Goal: Task Accomplishment & Management: Complete application form

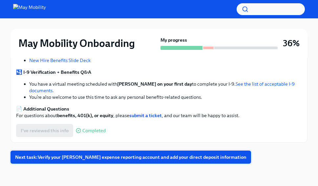
click at [151, 156] on span "Next task : Verify your [PERSON_NAME] expense reporting account and add your di…" at bounding box center [131, 157] width 232 height 7
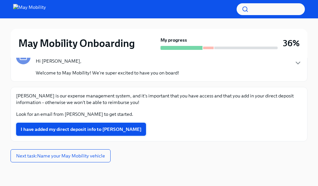
click at [63, 127] on span "I have added my direct deposit info to [PERSON_NAME]" at bounding box center [81, 129] width 121 height 7
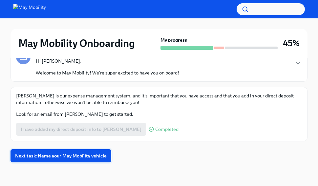
click at [82, 152] on button "Next task : Name your May Mobility vehicle" at bounding box center [61, 155] width 101 height 13
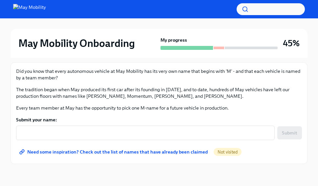
scroll to position [119, 0]
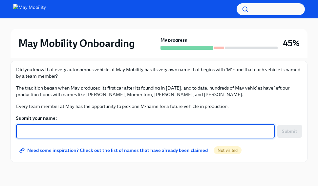
click at [96, 131] on textarea "Submit your name:" at bounding box center [145, 131] width 251 height 8
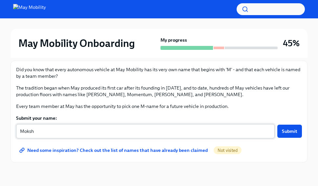
click at [175, 135] on div "Moksh x ​" at bounding box center [145, 131] width 259 height 14
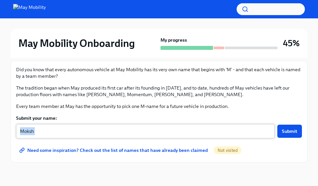
click at [175, 135] on div "Moksh x ​" at bounding box center [145, 131] width 259 height 14
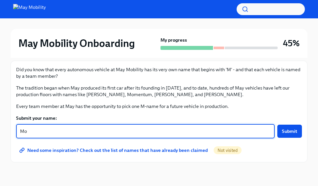
type textarea "M"
type textarea "Maverick"
click at [197, 150] on span "Need some inspiration? Check out the list of names that have already been claim…" at bounding box center [114, 150] width 187 height 7
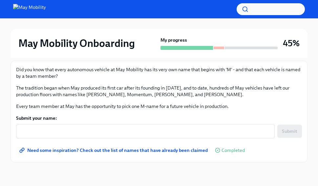
click at [66, 148] on span "Need some inspiration? Check out the list of names that have already been claim…" at bounding box center [114, 150] width 187 height 7
click at [128, 126] on div "x ​" at bounding box center [145, 131] width 259 height 14
click at [136, 150] on span "Need some inspiration? Check out the list of names that have already been claim…" at bounding box center [114, 150] width 187 height 7
drag, startPoint x: 101, startPoint y: 124, endPoint x: 98, endPoint y: 131, distance: 8.0
click at [98, 131] on form "Submit your name: x ​ Submit" at bounding box center [159, 127] width 286 height 24
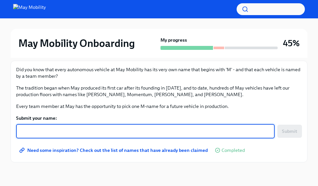
click at [98, 131] on textarea "Submit your name:" at bounding box center [145, 131] width 251 height 8
click at [156, 132] on textarea "Magellan" at bounding box center [145, 131] width 251 height 8
type textarea "Maverick"
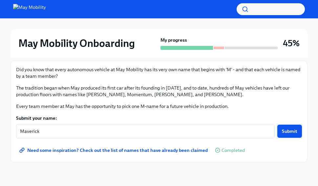
click at [293, 131] on span "Submit" at bounding box center [289, 131] width 15 height 7
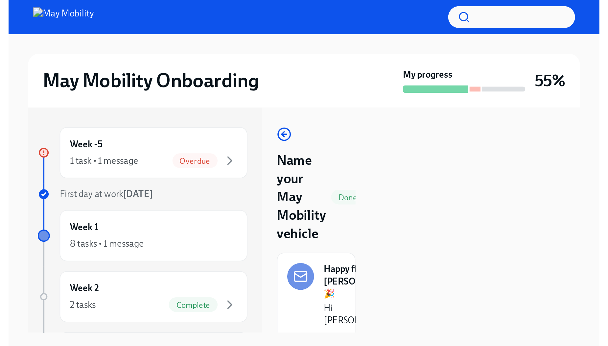
scroll to position [0, 0]
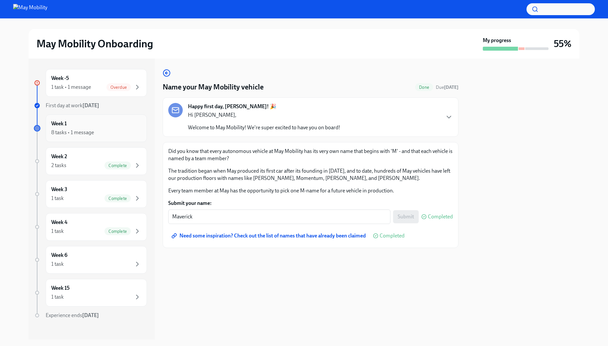
click at [62, 136] on div "8 tasks • 1 message" at bounding box center [96, 132] width 90 height 8
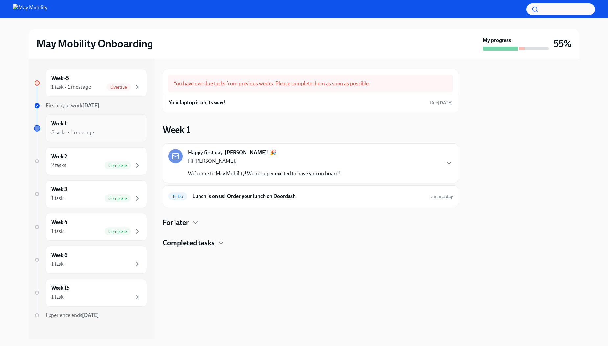
click at [95, 127] on div "Week 1 8 tasks • 1 message" at bounding box center [96, 128] width 90 height 16
click at [184, 225] on h4 "For later" at bounding box center [176, 223] width 26 height 10
click at [324, 160] on p "Hi [PERSON_NAME]," at bounding box center [264, 160] width 152 height 7
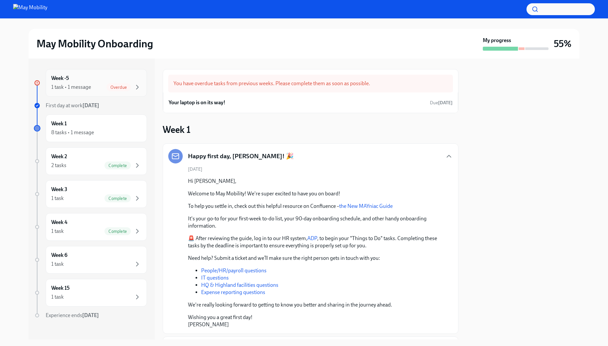
click at [99, 83] on div "1 task • 1 message Overdue" at bounding box center [96, 87] width 90 height 8
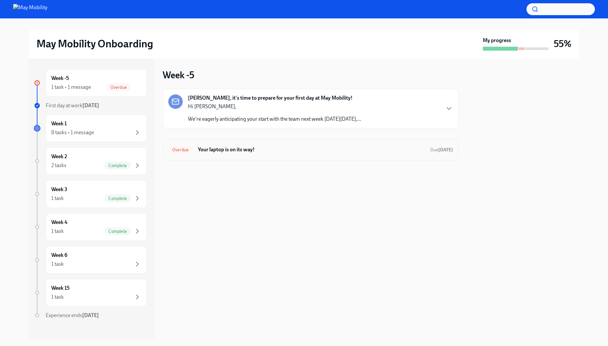
click at [219, 147] on h6 "Your laptop is on its way!" at bounding box center [311, 149] width 227 height 7
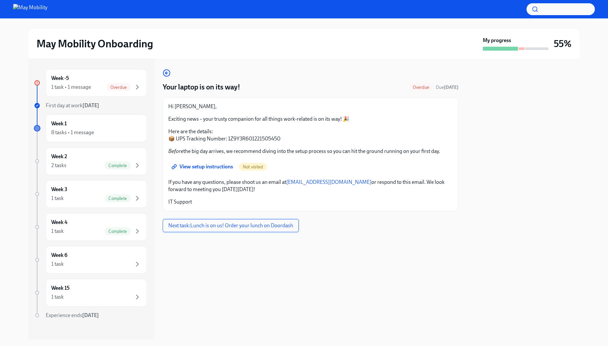
click at [252, 227] on span "Next task : Lunch is on us! Order your lunch on Doordash" at bounding box center [230, 225] width 125 height 7
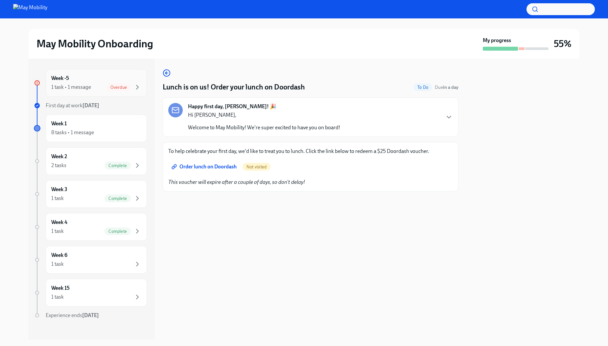
click at [89, 71] on div "Week -5 1 task • 1 message Overdue" at bounding box center [96, 83] width 101 height 28
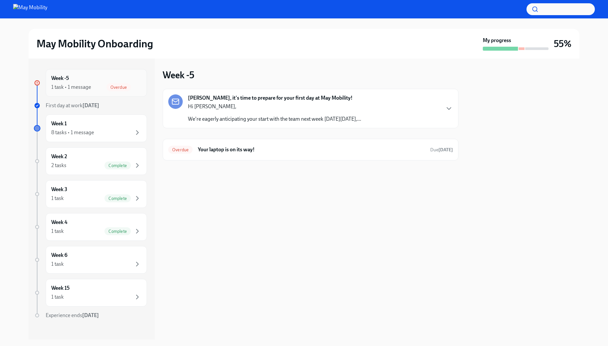
click at [82, 79] on div "Week -5 1 task • 1 message Overdue" at bounding box center [96, 83] width 90 height 16
click at [177, 151] on span "Overdue" at bounding box center [180, 149] width 24 height 5
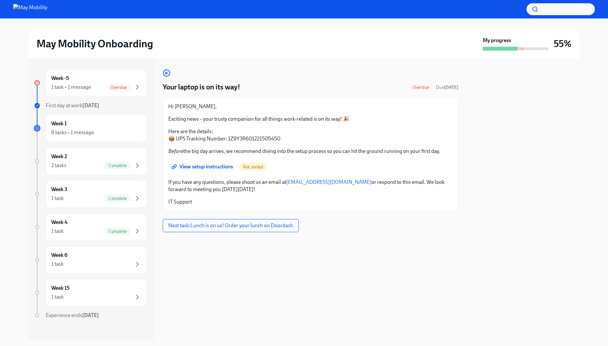
click at [217, 164] on span "View setup instructions" at bounding box center [203, 166] width 60 height 7
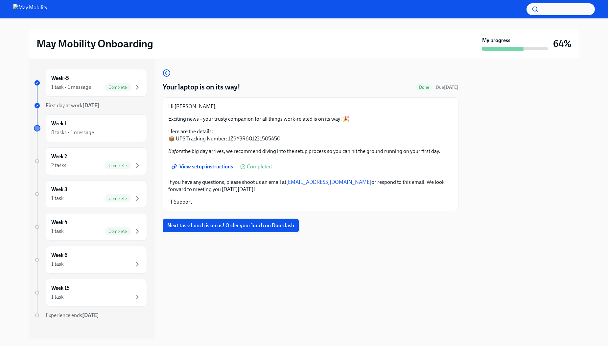
click at [267, 221] on button "Next task : Lunch is on us! Order your lunch on Doordash" at bounding box center [231, 225] width 136 height 13
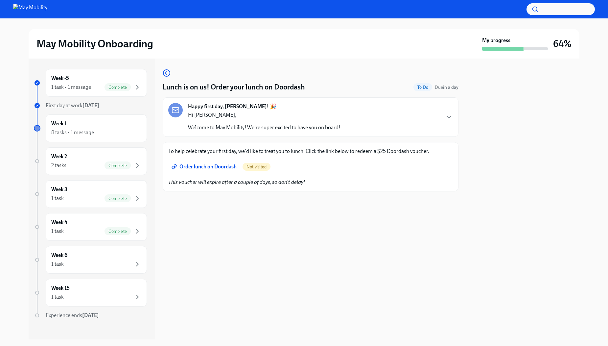
click at [220, 169] on span "Order lunch on Doordash" at bounding box center [205, 166] width 64 height 7
click at [86, 128] on div "Week 1 8 tasks • 1 message" at bounding box center [96, 128] width 90 height 16
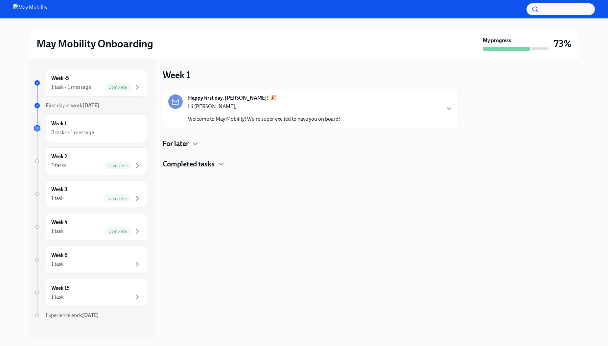
click at [204, 172] on div at bounding box center [311, 179] width 296 height 21
click at [204, 168] on h4 "Completed tasks" at bounding box center [189, 164] width 52 height 10
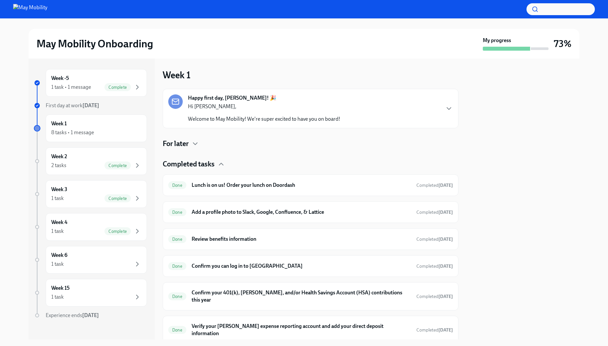
scroll to position [39, 0]
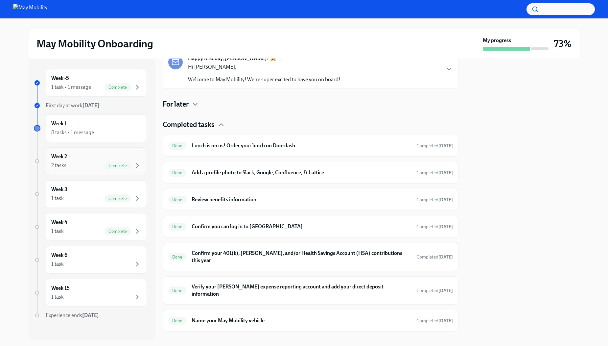
click at [75, 151] on div "Week 2 2 tasks Complete" at bounding box center [96, 161] width 101 height 28
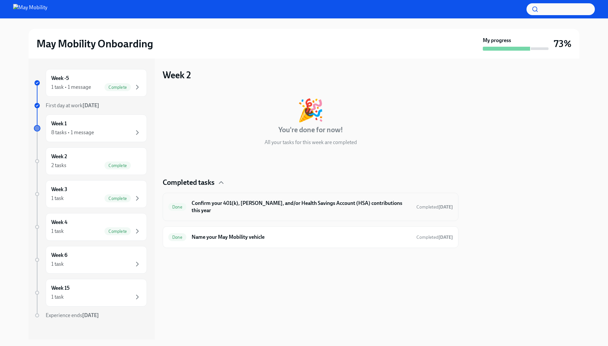
click at [267, 203] on h6 "Confirm your 401(k), [PERSON_NAME], and/or Health Savings Account (HSA) contrib…" at bounding box center [301, 206] width 219 height 14
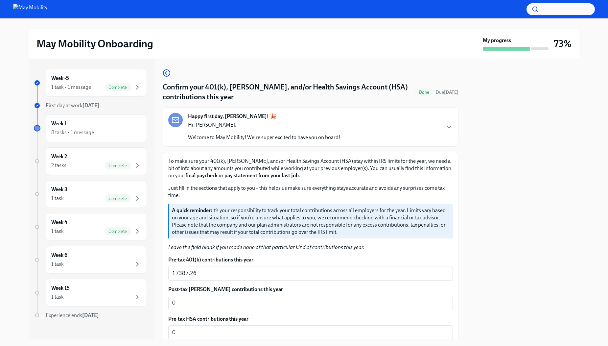
scroll to position [45, 0]
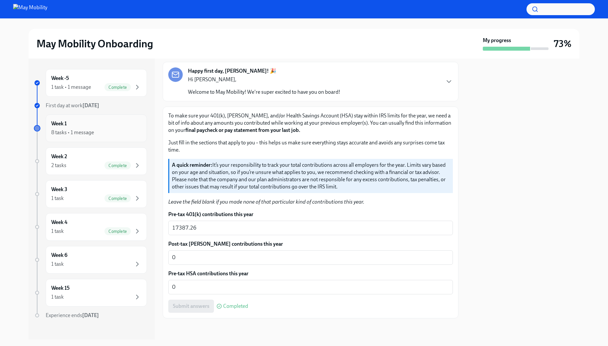
click at [56, 126] on h6 "Week 1" at bounding box center [58, 123] width 15 height 7
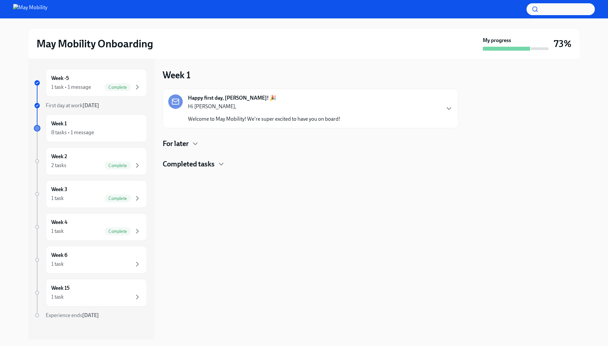
click at [217, 163] on div "Completed tasks" at bounding box center [311, 164] width 296 height 10
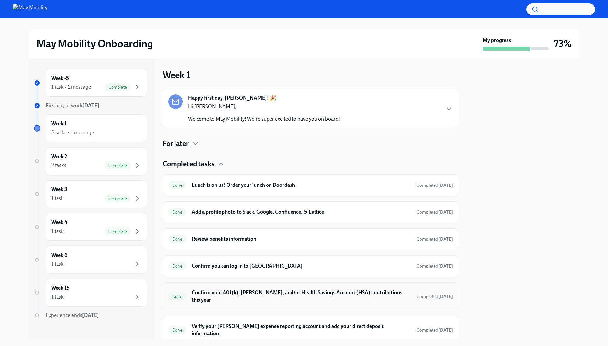
click at [287, 296] on h6 "Confirm your 401(k), [PERSON_NAME], and/or Health Savings Account (HSA) contrib…" at bounding box center [301, 296] width 219 height 14
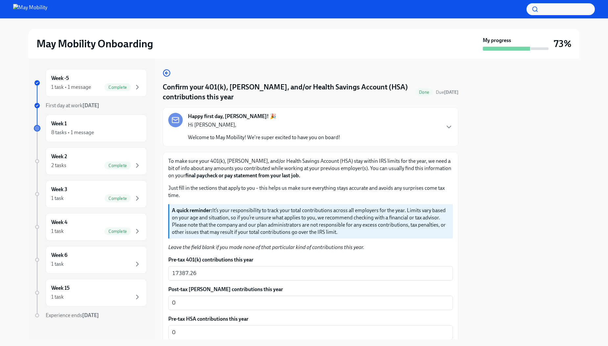
scroll to position [45, 0]
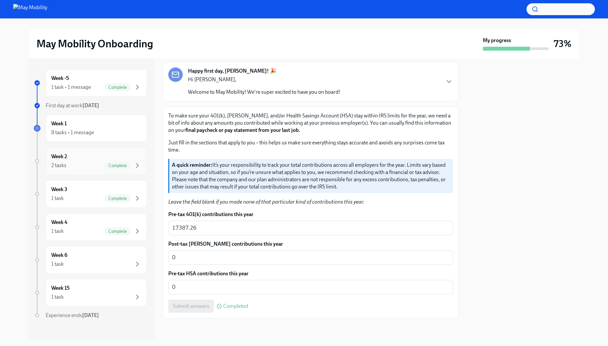
click at [64, 162] on div "2 tasks" at bounding box center [58, 165] width 15 height 7
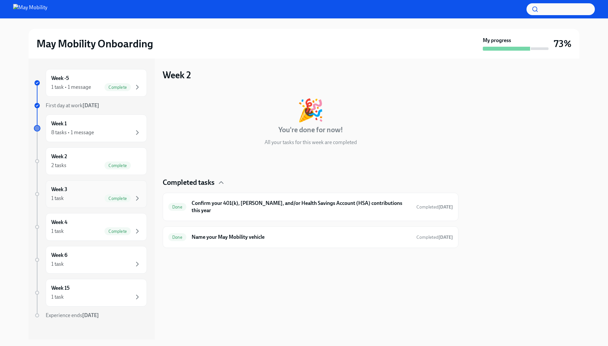
click at [77, 199] on div "1 task Complete" at bounding box center [96, 198] width 90 height 8
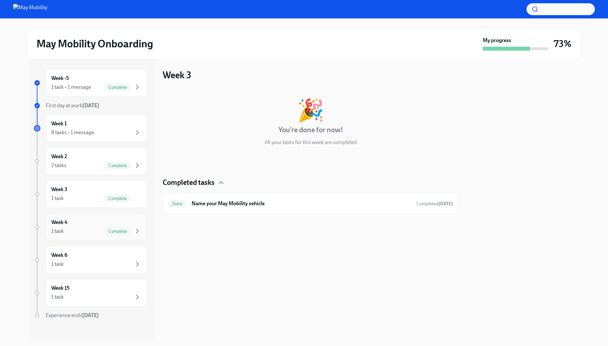
click at [70, 220] on div "Week 4 1 task Complete" at bounding box center [96, 226] width 90 height 16
click at [75, 252] on div "Week 6 1 task" at bounding box center [96, 259] width 90 height 16
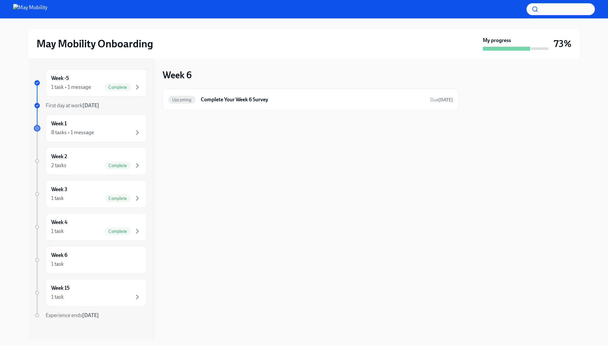
click at [257, 138] on div "Week 6 Upcoming Complete Your Week 6 Survey Due [DATE]" at bounding box center [311, 198] width 296 height 281
